Goal: Task Accomplishment & Management: Manage account settings

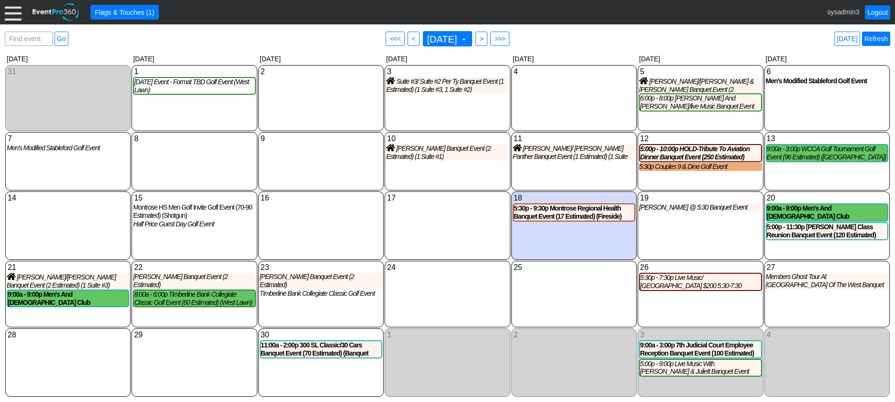
click at [872, 39] on link "Refresh" at bounding box center [876, 39] width 28 height 14
click at [11, 10] on div at bounding box center [13, 12] width 17 height 17
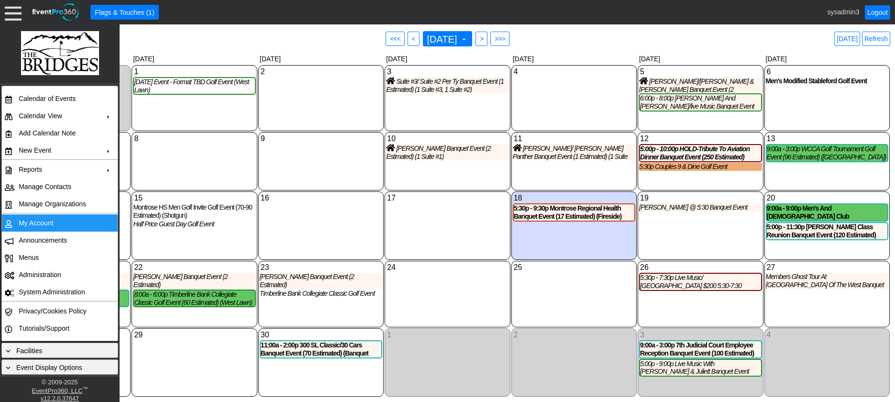
click at [35, 224] on td "My Account" at bounding box center [58, 222] width 86 height 17
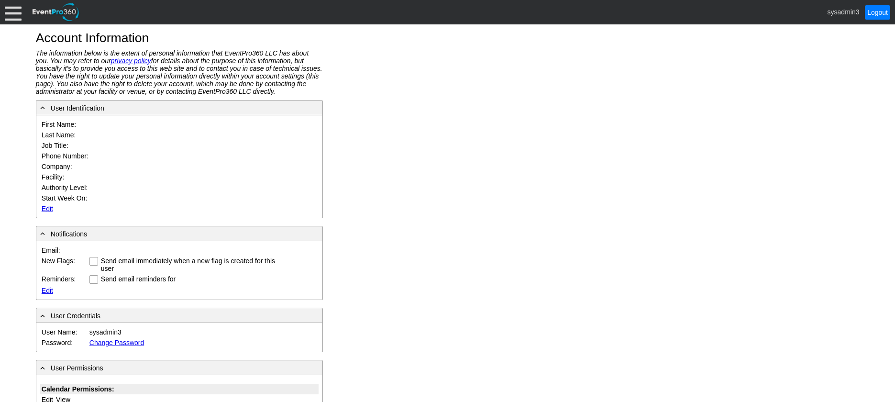
type input "System"
type input "Administrator"
type input "System Administrator"
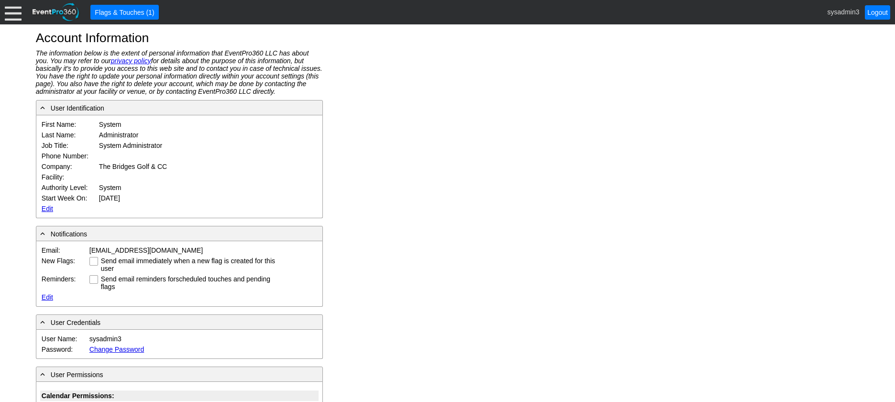
click at [48, 208] on link "Edit" at bounding box center [47, 209] width 11 height 8
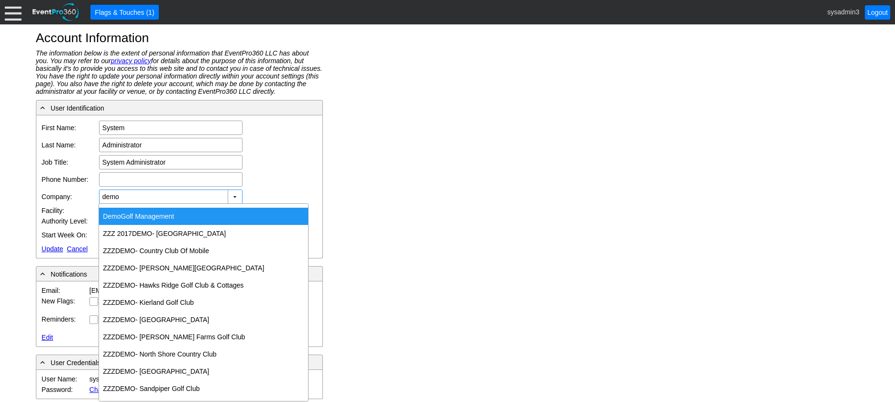
click at [144, 217] on div "Demo Golf Management" at bounding box center [203, 216] width 209 height 17
type input "Demo Golf Management"
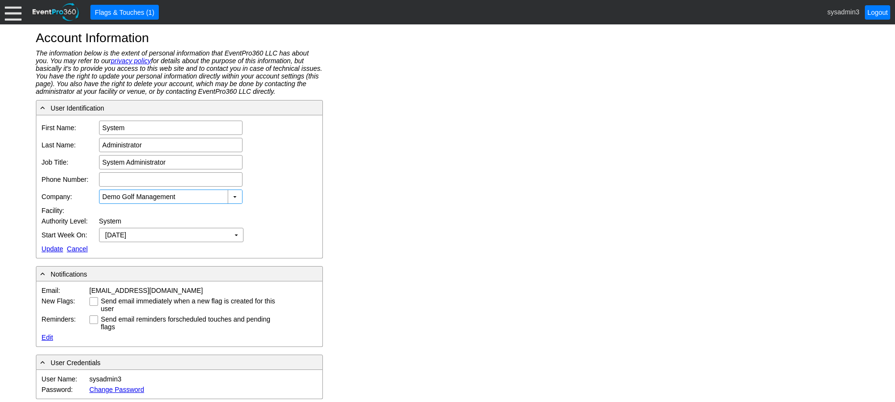
click at [50, 245] on link "Update" at bounding box center [53, 249] width 22 height 8
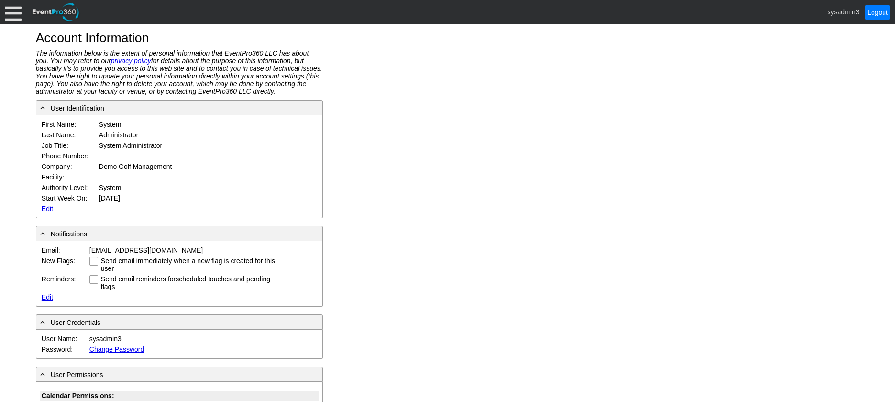
click at [14, 15] on div at bounding box center [13, 12] width 17 height 17
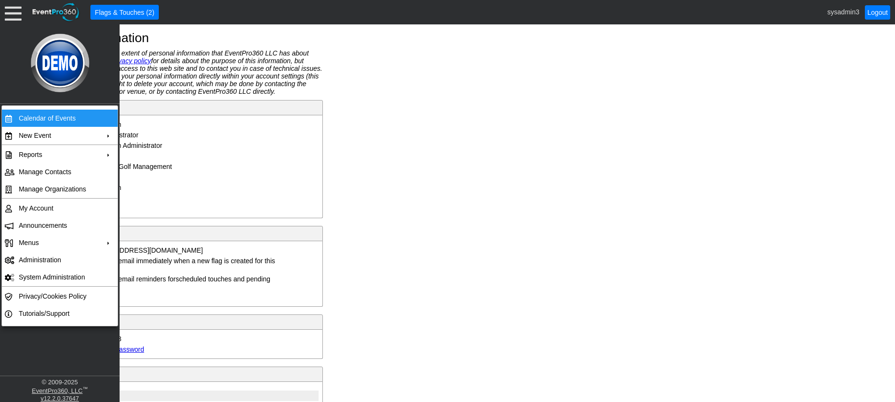
click at [24, 117] on td "Calendar of Events" at bounding box center [58, 118] width 86 height 17
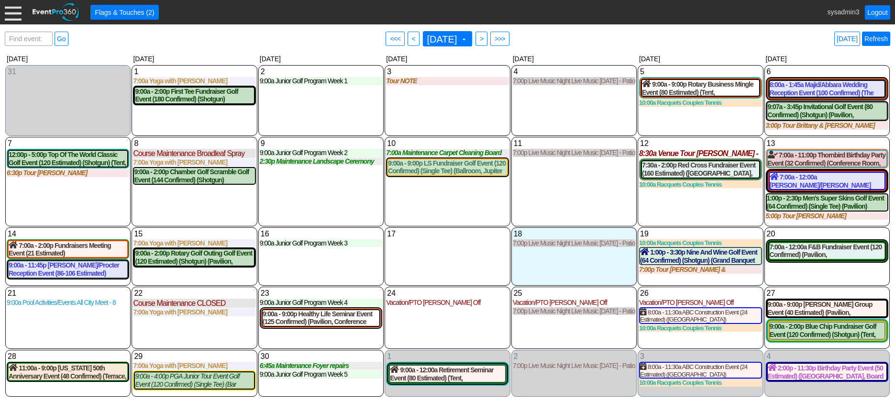
click at [877, 36] on link "Refresh" at bounding box center [876, 39] width 28 height 14
click at [14, 14] on div at bounding box center [13, 12] width 17 height 17
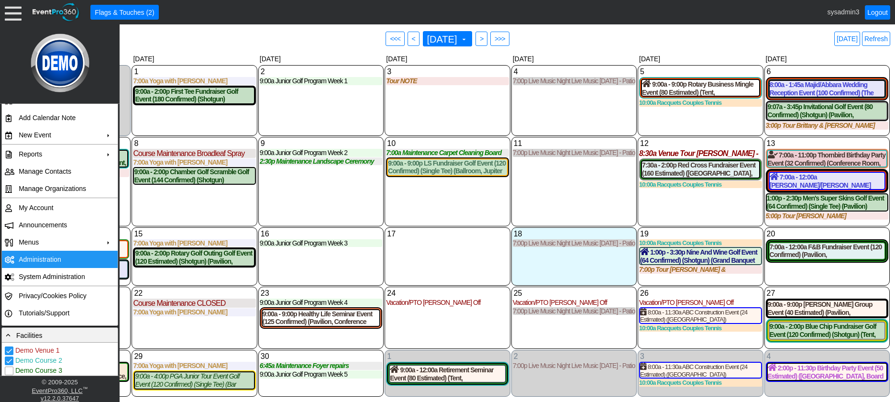
scroll to position [143, 0]
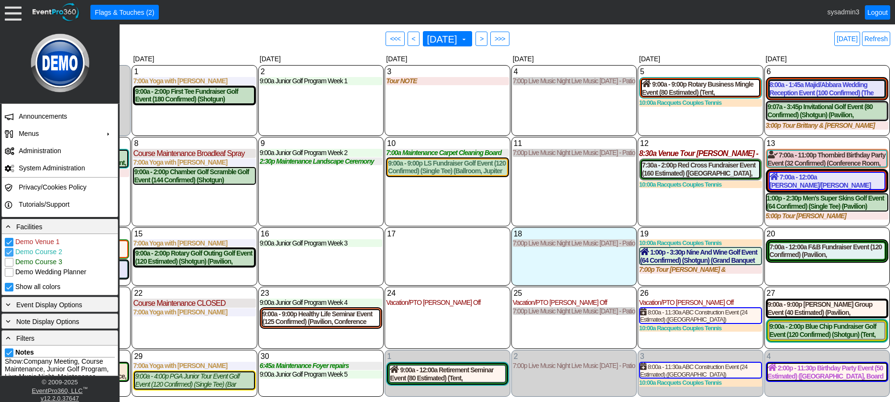
click at [10, 254] on input "Demo Course 2" at bounding box center [10, 253] width 10 height 10
checkbox input "false"
click at [474, 203] on div "10 Wednesday 7:00a Maintenance Carpet Cleaning Board Rooms Carpet Cleaning Boar…" at bounding box center [447, 181] width 125 height 89
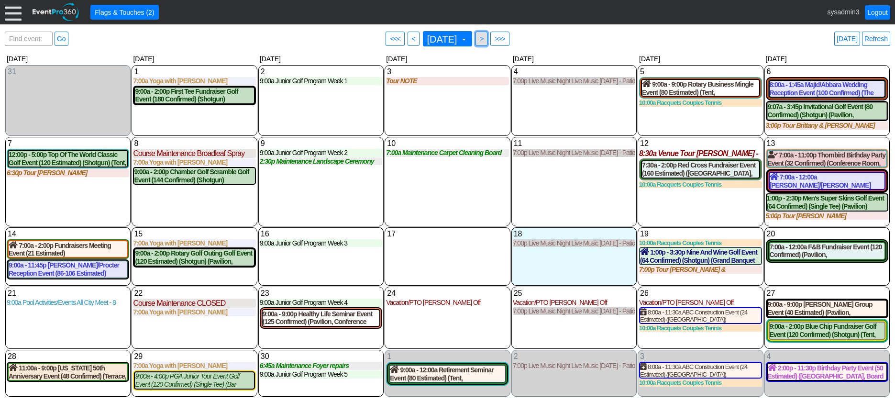
click at [485, 38] on span ">" at bounding box center [481, 39] width 7 height 10
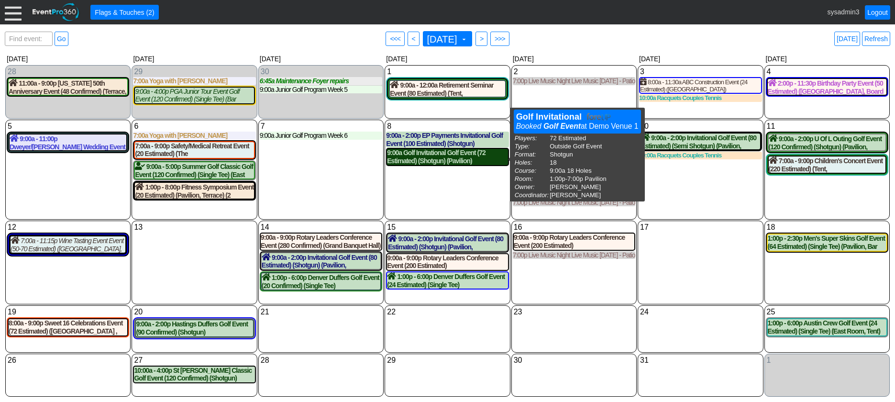
click at [441, 162] on div "9:00a Golf Invitational Golf Event (72 Estimated) (Shotgun) (Pavilion)" at bounding box center [447, 157] width 121 height 16
click at [446, 160] on div "9:00a The Invitational Golf Event (72 Estimated) (Shotgun) (Pavilion)" at bounding box center [447, 157] width 121 height 16
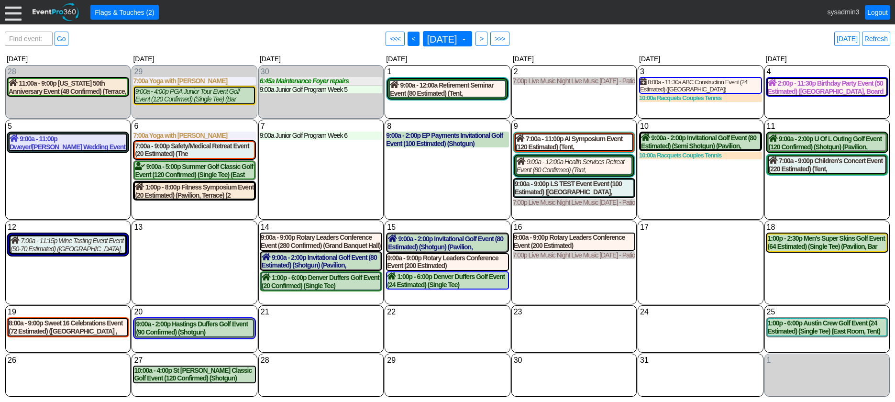
click at [410, 35] on span "<" at bounding box center [413, 39] width 7 height 10
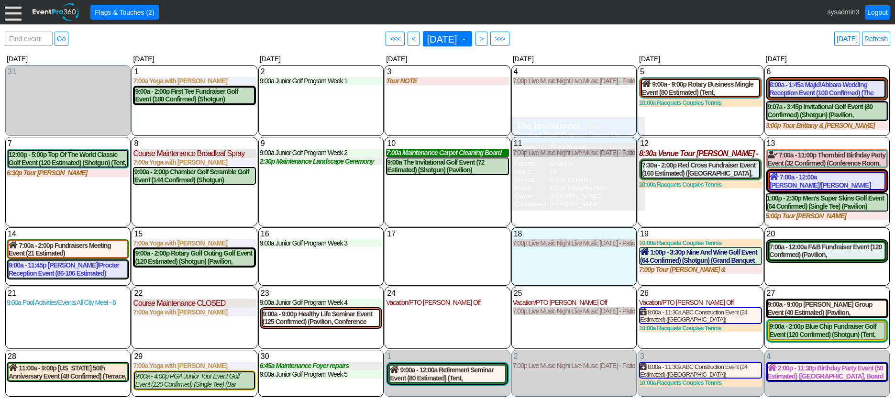
click at [439, 153] on div "7:00a Maintenance Carpet Cleaning Board Rooms" at bounding box center [447, 153] width 122 height 8
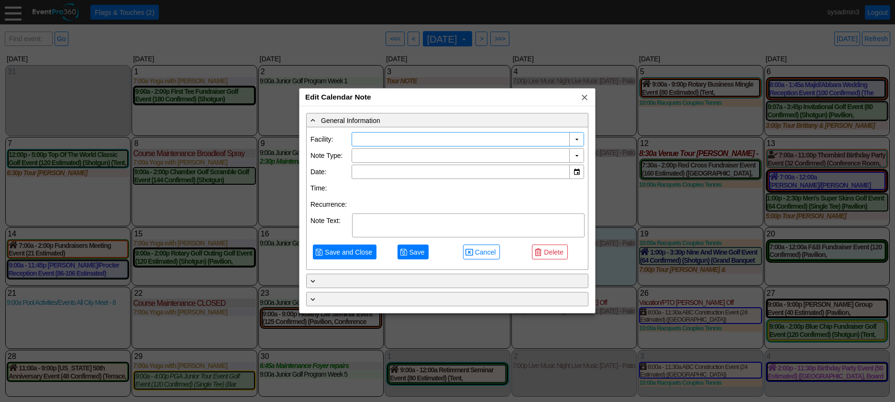
type input "Demo Venue 1"
type input "9/10/2025"
type textarea "Carpet Cleaning Board Rooms"
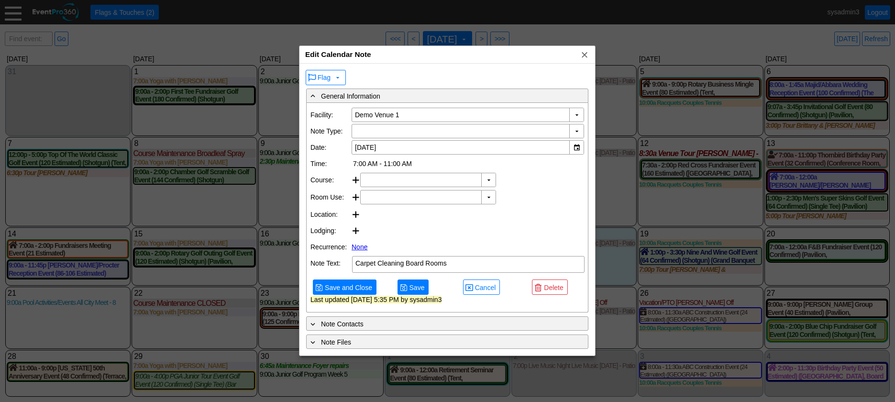
type input "Maintenance"
click at [574, 148] on div "▼" at bounding box center [576, 147] width 14 height 13
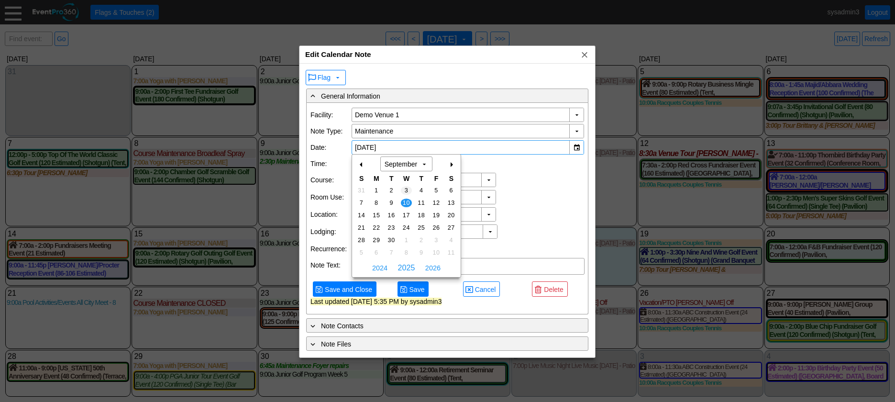
click at [404, 187] on span "3" at bounding box center [406, 190] width 11 height 9
type input "9/3/2025"
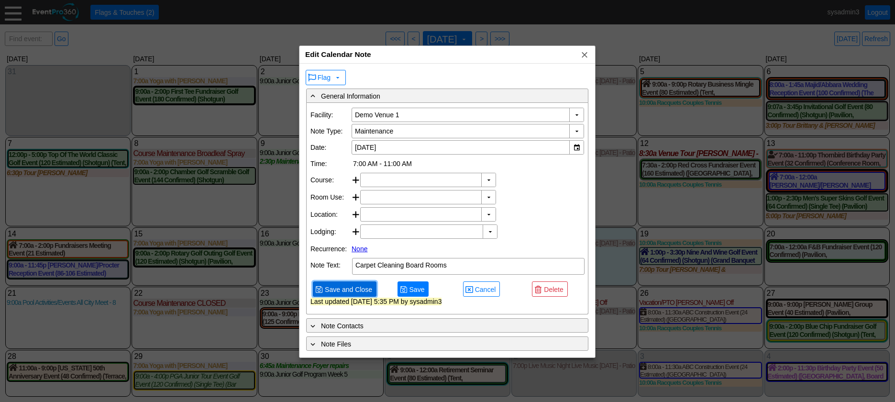
click at [345, 294] on span "Save and Close" at bounding box center [348, 290] width 51 height 10
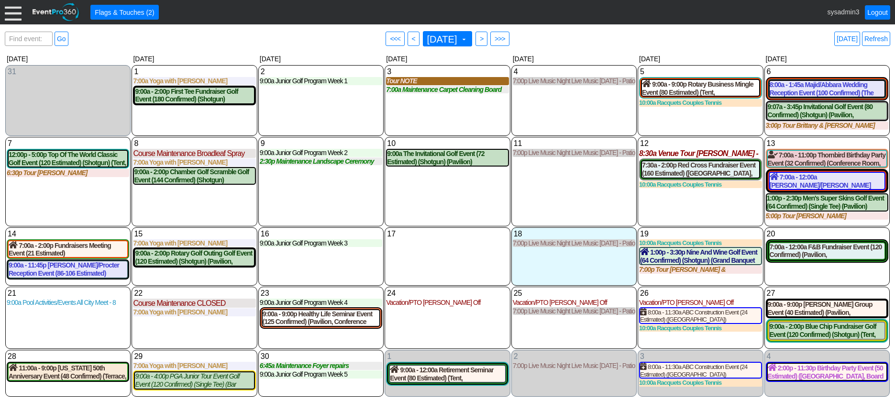
click at [416, 82] on div "Tour NOTE" at bounding box center [447, 81] width 122 height 8
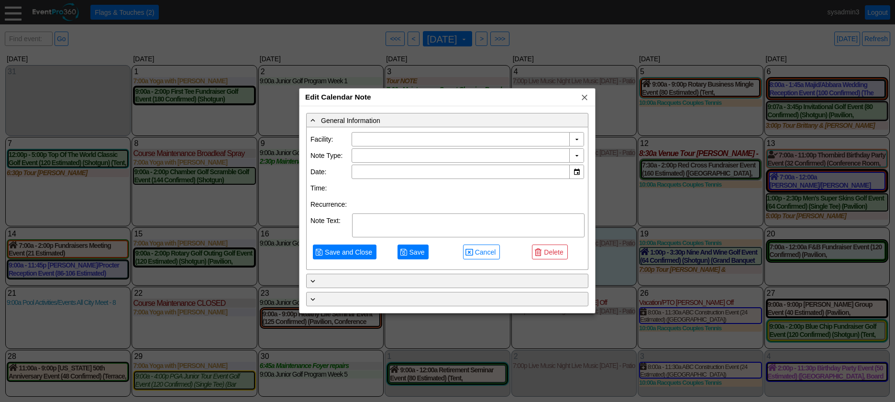
type input "Demo Venue 1"
type input "9/3/2025"
type textarea "NOTE"
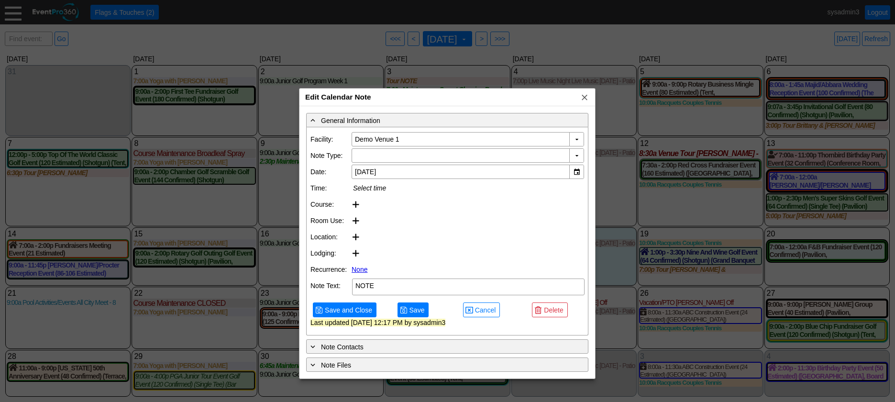
type input "Tour"
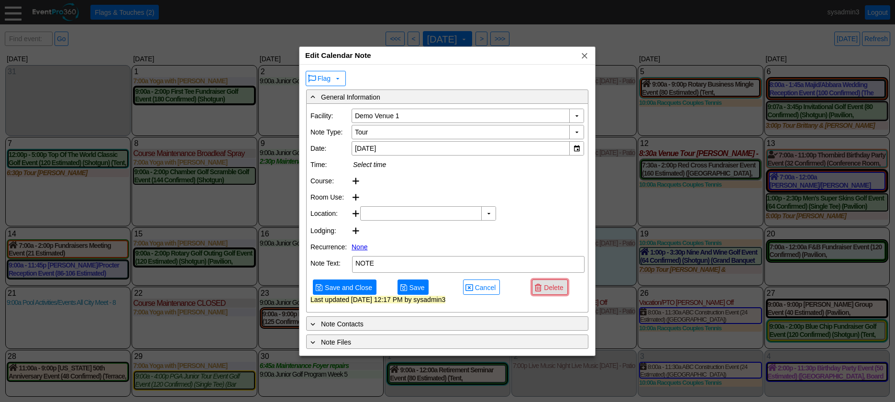
click at [551, 291] on div "● Save and Close ● Save ● Cancel ● Delete Last updated 9/17/2025 12:17 PM by sy…" at bounding box center [447, 291] width 274 height 35
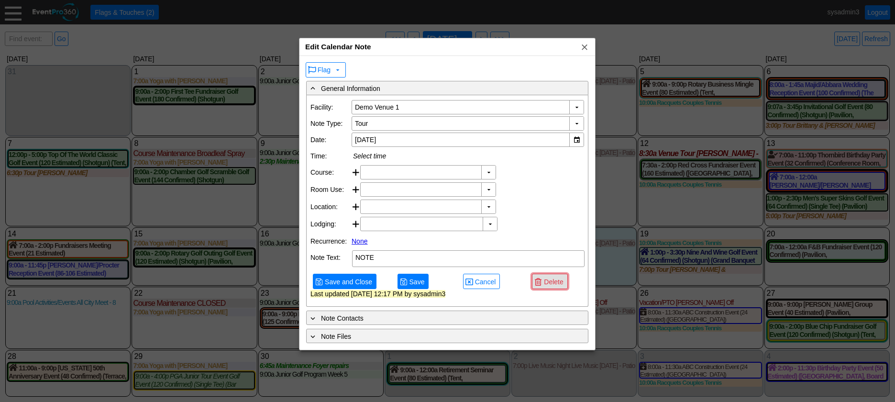
click at [554, 287] on span "Delete" at bounding box center [553, 282] width 23 height 10
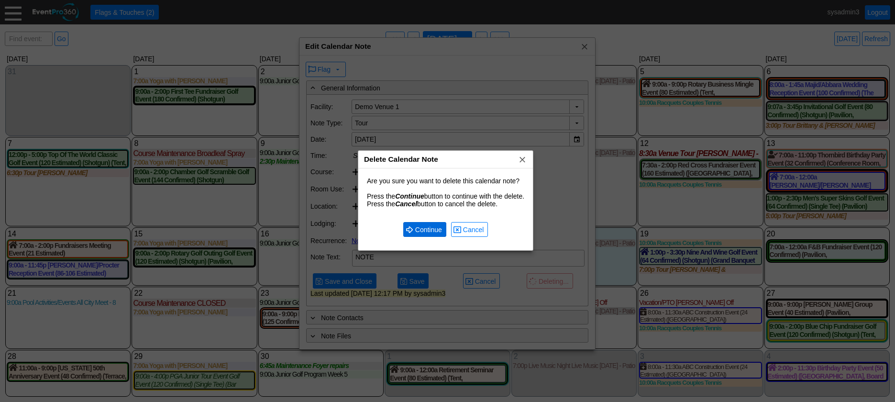
click at [429, 231] on span "Continue" at bounding box center [428, 230] width 31 height 10
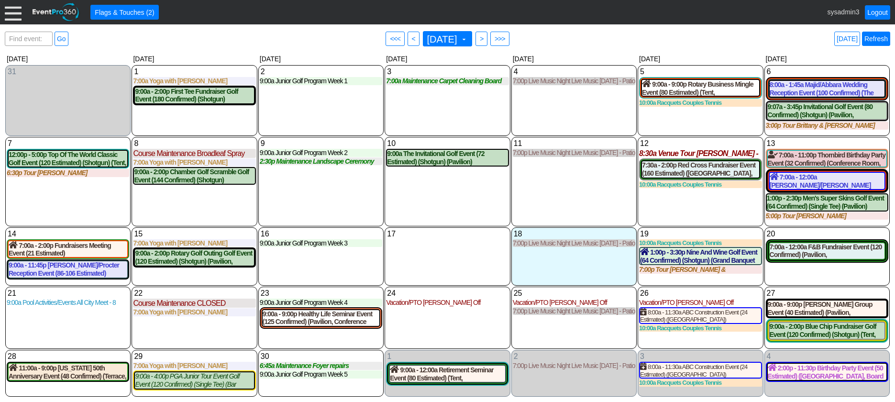
click at [882, 40] on link "Refresh" at bounding box center [876, 39] width 28 height 14
click at [875, 13] on link "Logout" at bounding box center [877, 12] width 25 height 14
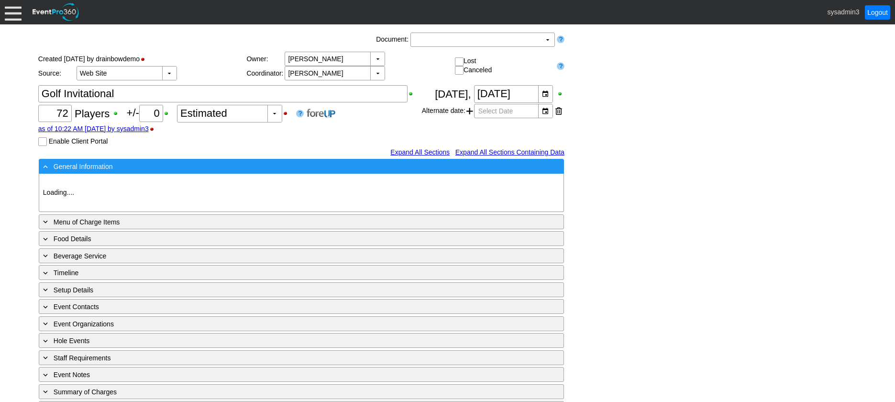
type input "Demo Venue 1"
type input "Outside Golf Event"
type input "Scramble + 2-putt"
type input "Shotgun"
type input "Blue"
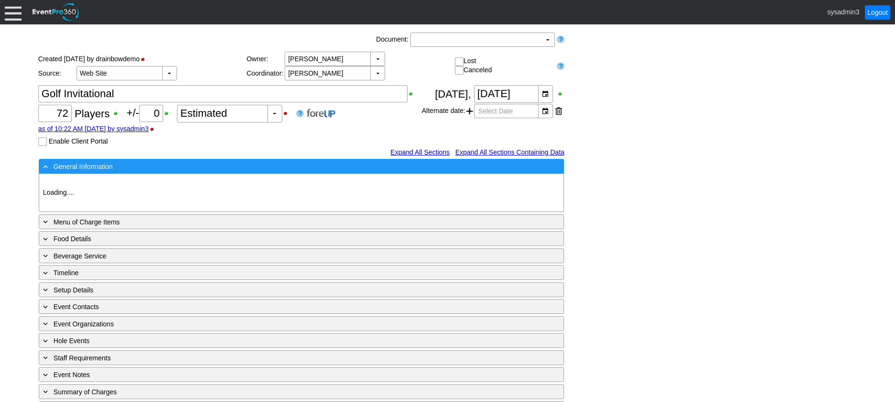
type input "Red"
type input "White"
type input "791229"
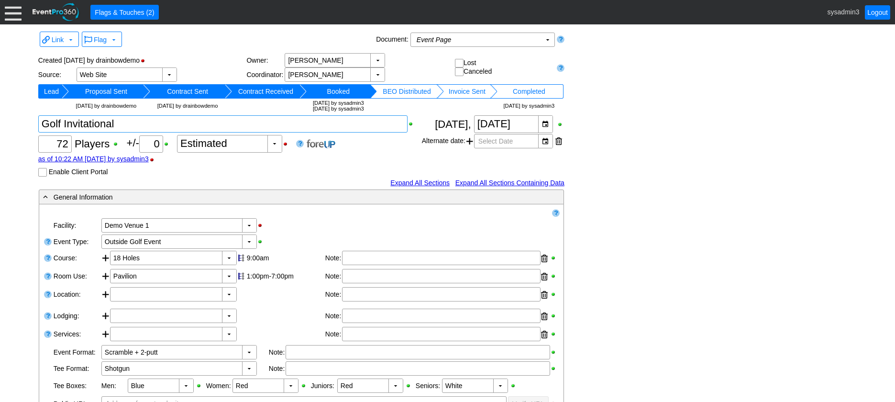
click at [65, 121] on textarea at bounding box center [222, 123] width 369 height 17
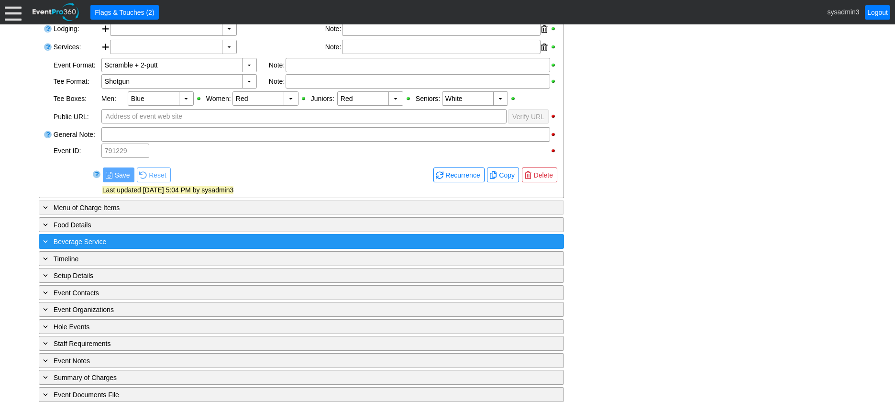
scroll to position [313, 0]
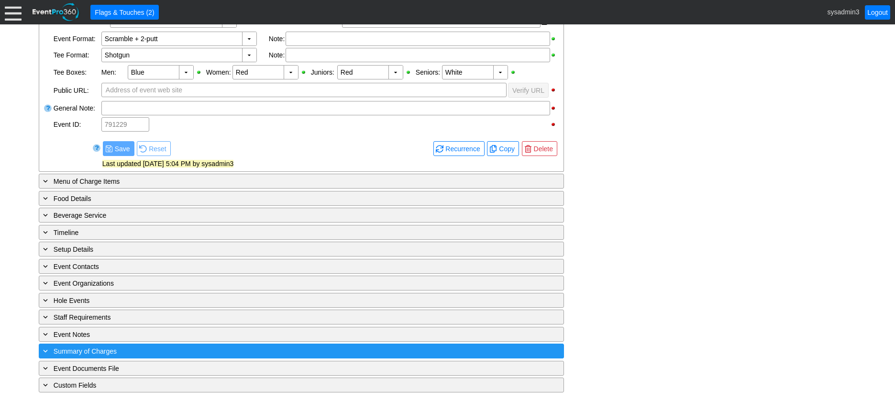
click at [209, 353] on div "+ Summary of Charges" at bounding box center [281, 350] width 481 height 11
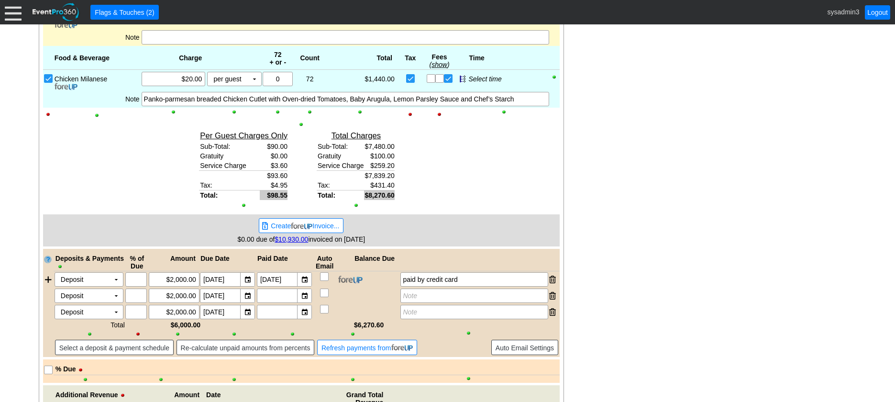
scroll to position [831, 0]
type textarea "The Invitational"
click at [316, 222] on span "Create Invoice..." at bounding box center [305, 226] width 72 height 10
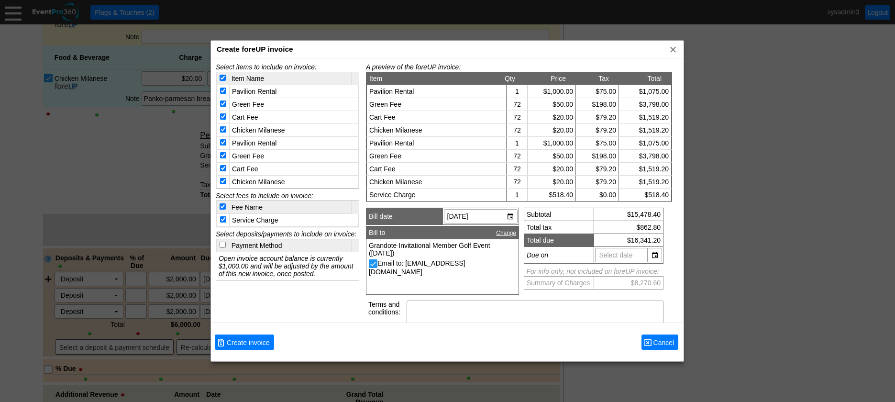
click at [658, 339] on span "Cancel" at bounding box center [663, 343] width 25 height 10
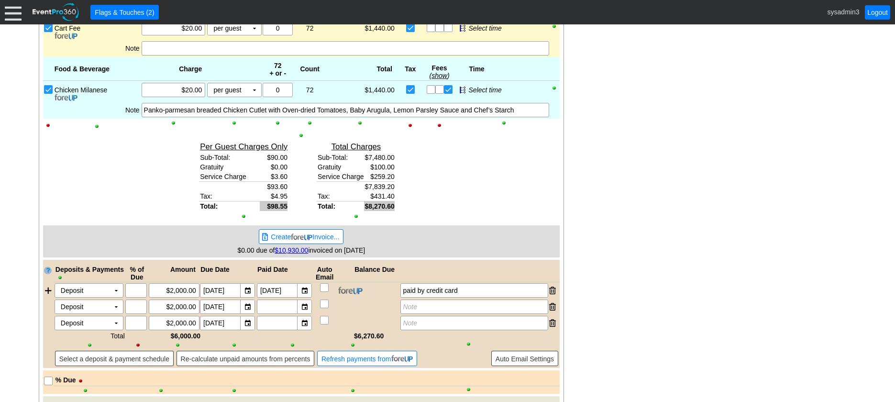
scroll to position [879, 0]
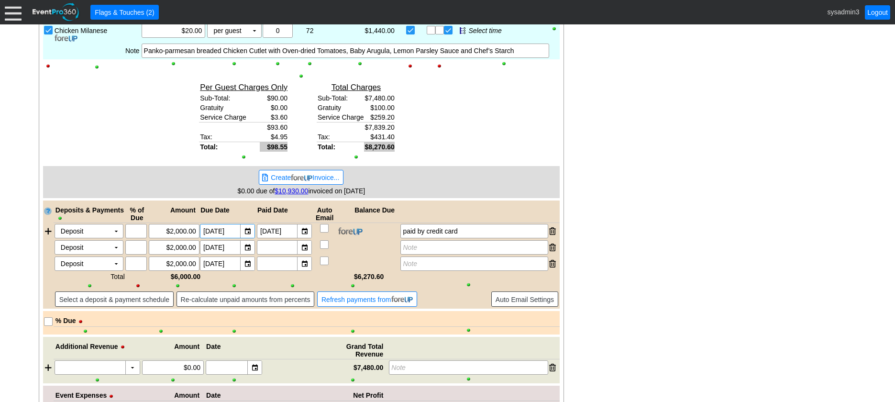
click at [237, 230] on input "4/30/2023" at bounding box center [220, 230] width 35 height 13
type input "4"
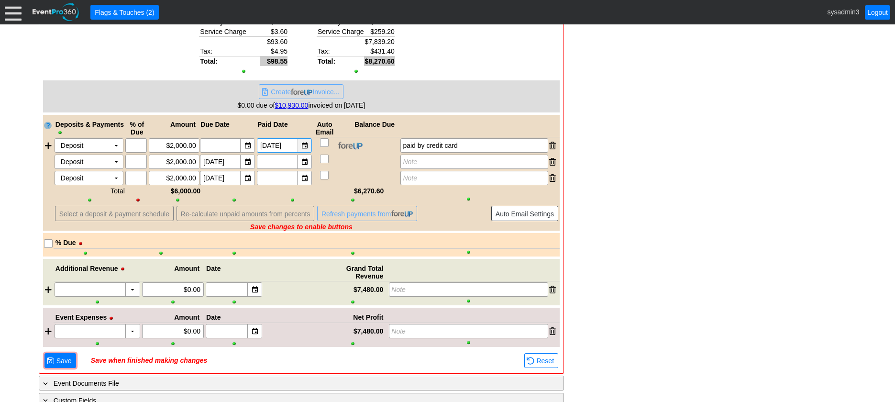
scroll to position [974, 0]
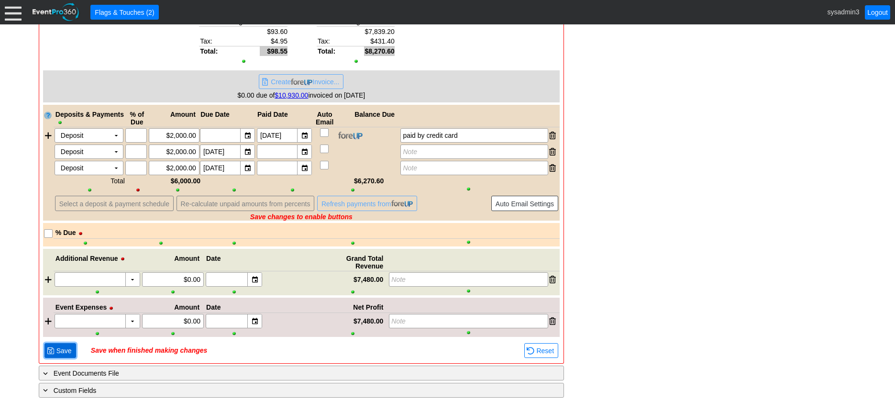
click at [61, 349] on span "Save" at bounding box center [64, 351] width 19 height 10
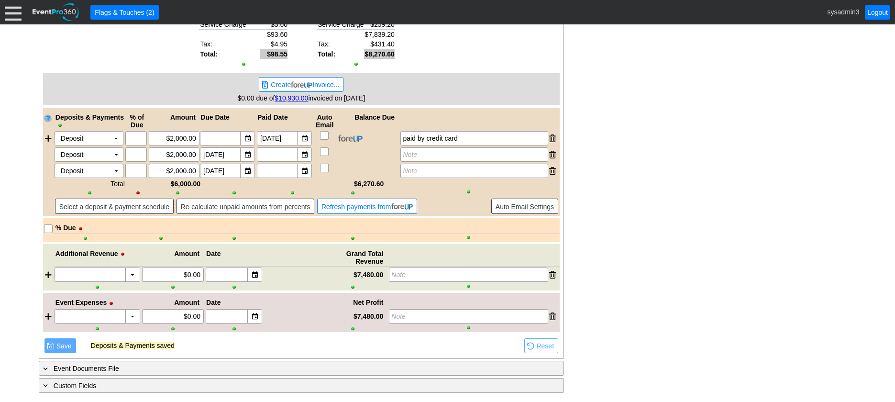
scroll to position [972, 0]
click at [246, 155] on div "▼" at bounding box center [247, 154] width 14 height 13
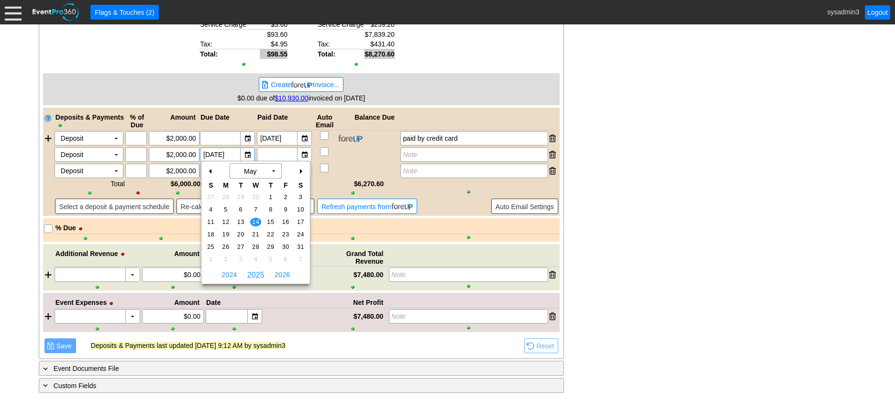
click at [298, 172] on div "+" at bounding box center [300, 171] width 15 height 16
click at [299, 170] on div "+" at bounding box center [300, 171] width 15 height 16
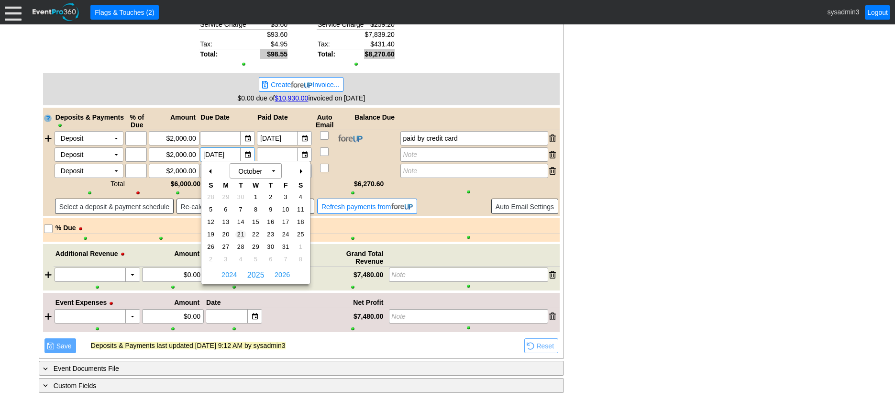
click at [238, 230] on td "21" at bounding box center [240, 234] width 15 height 12
type input "10/21/2025"
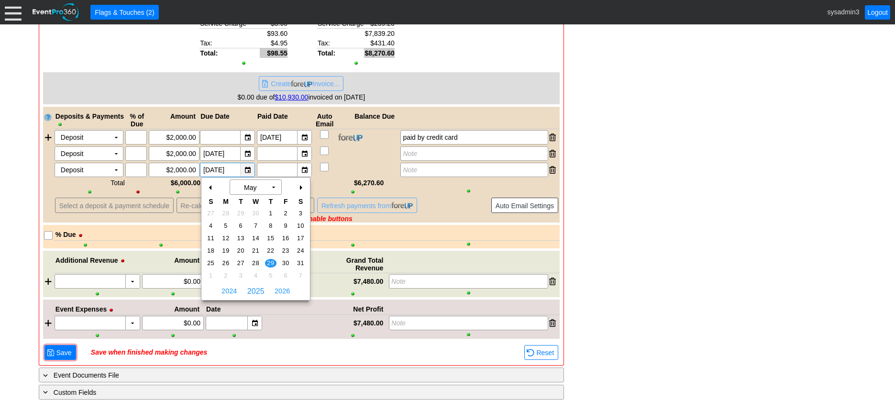
click at [249, 169] on div "▼" at bounding box center [247, 169] width 14 height 13
click at [303, 190] on div "+" at bounding box center [300, 187] width 15 height 16
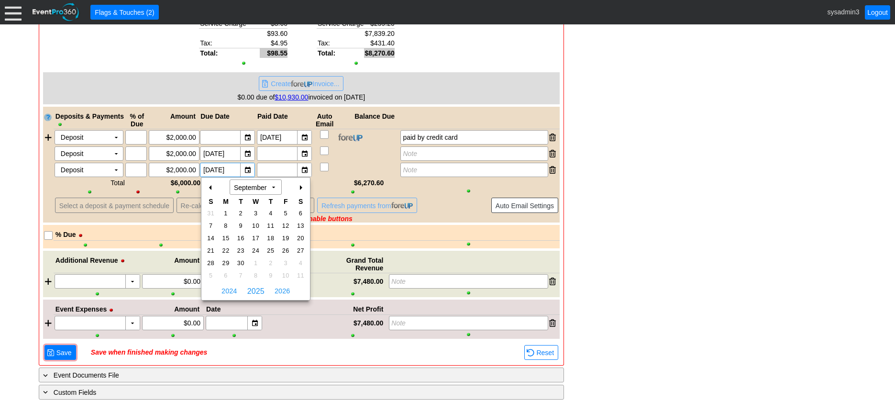
click at [303, 190] on div "+" at bounding box center [300, 187] width 15 height 16
click at [242, 241] on span "16" at bounding box center [240, 238] width 11 height 9
type input "12/16/2025"
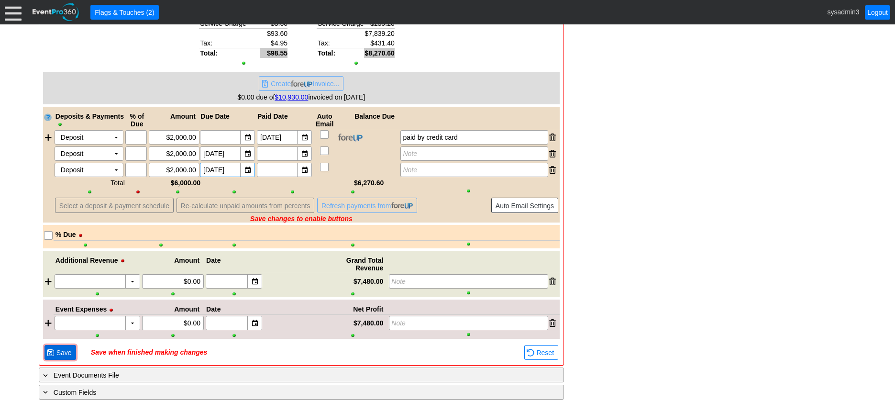
click at [60, 352] on span "Save" at bounding box center [64, 353] width 19 height 10
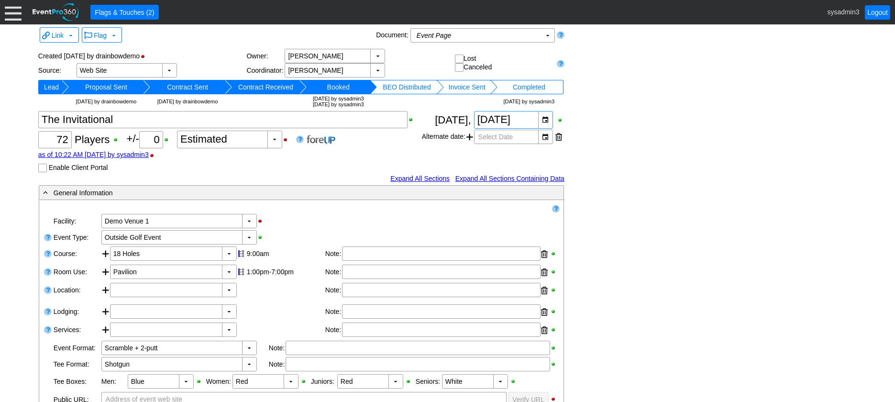
scroll to position [0, 0]
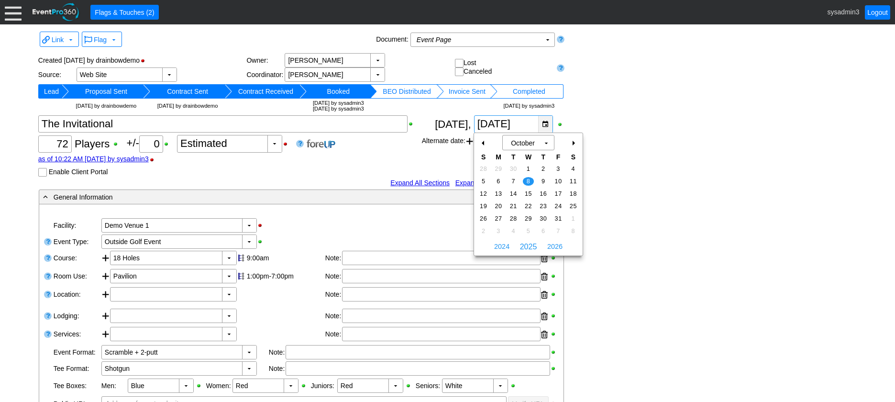
click at [546, 122] on div "▼" at bounding box center [545, 124] width 14 height 17
click at [479, 142] on div "-" at bounding box center [483, 143] width 15 height 16
click at [529, 180] on span "10" at bounding box center [528, 181] width 11 height 9
type input "9/10/2025"
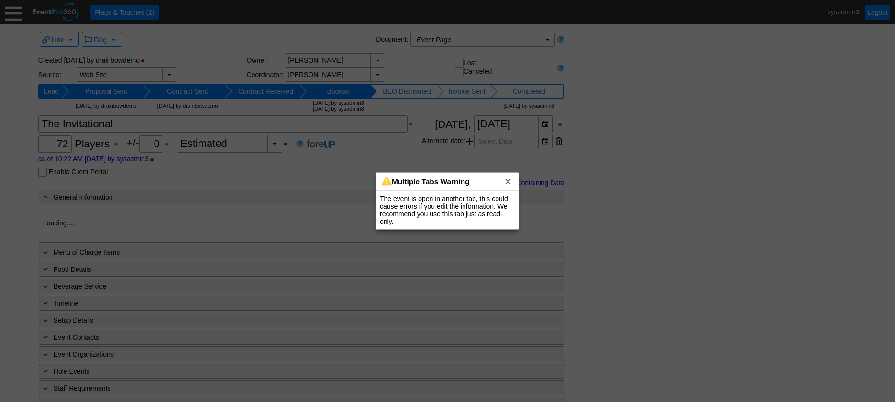
type input "Demo Venue 1"
type input "Outside Golf Event"
type input "Scramble + 2-putt"
type input "Shotgun"
type input "Blue"
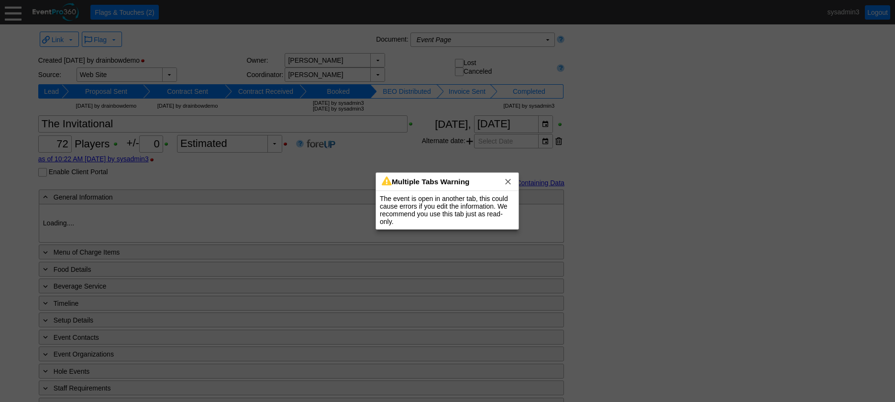
type input "Red"
type input "White"
type input "791229"
